Goal: Go to known website: Access a specific website the user already knows

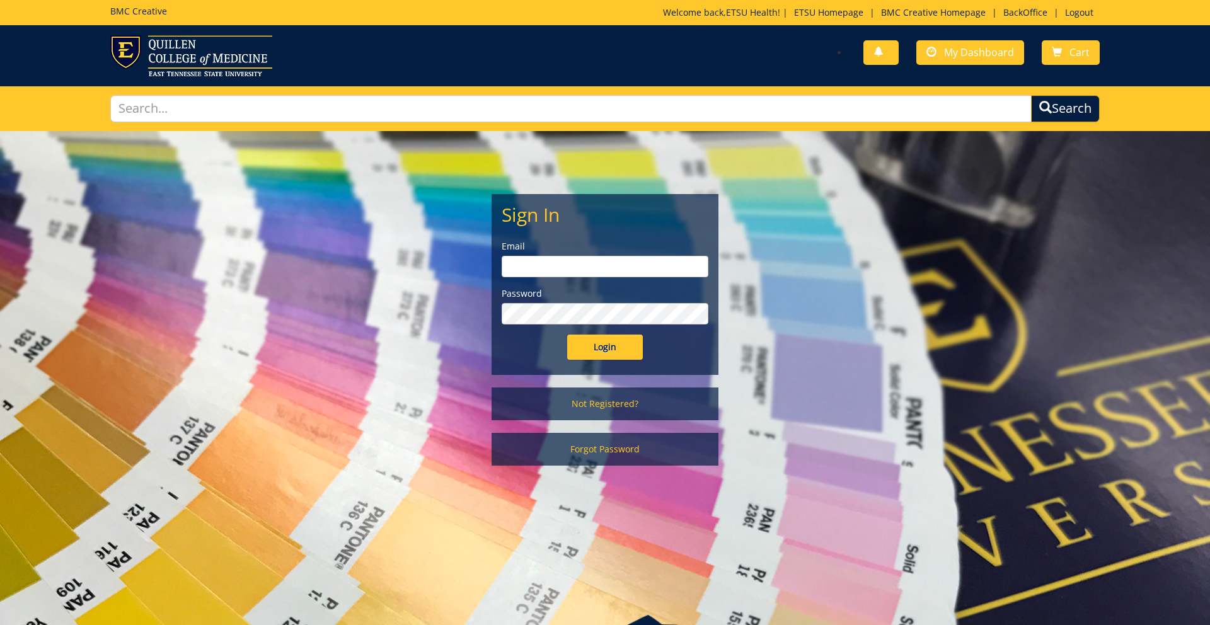
type input "etsuhealthprojects@etsu.edu"
click at [590, 346] on input "Login" at bounding box center [605, 347] width 76 height 25
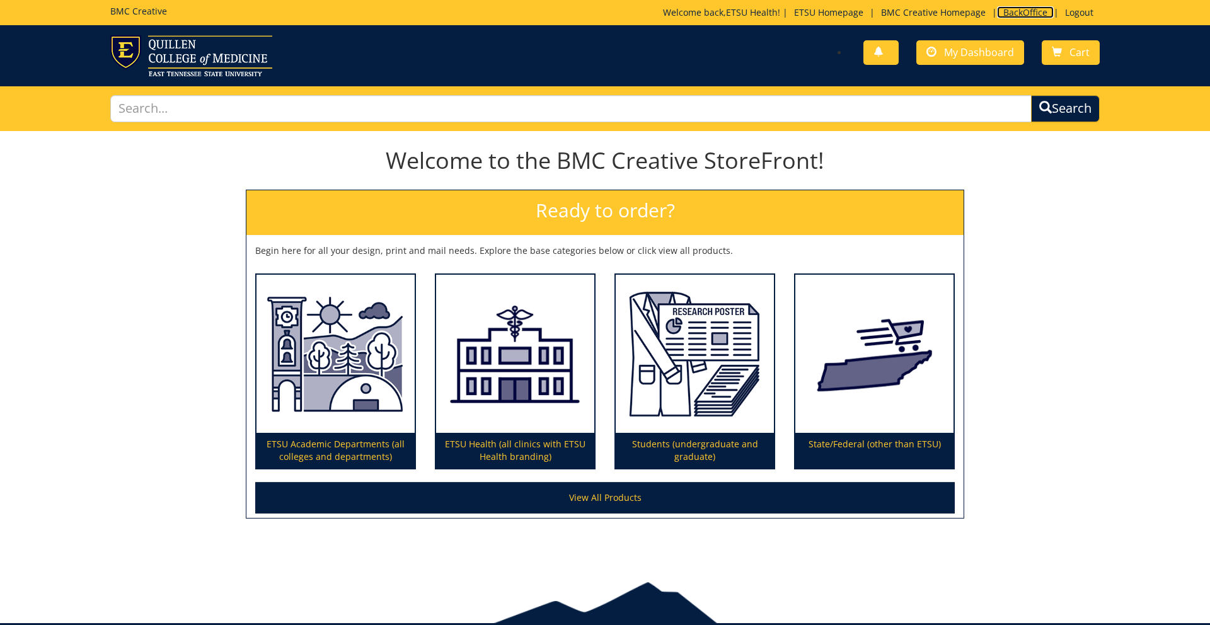
click at [1014, 13] on link "BackOffice" at bounding box center [1025, 12] width 57 height 12
